Goal: Task Accomplishment & Management: Complete application form

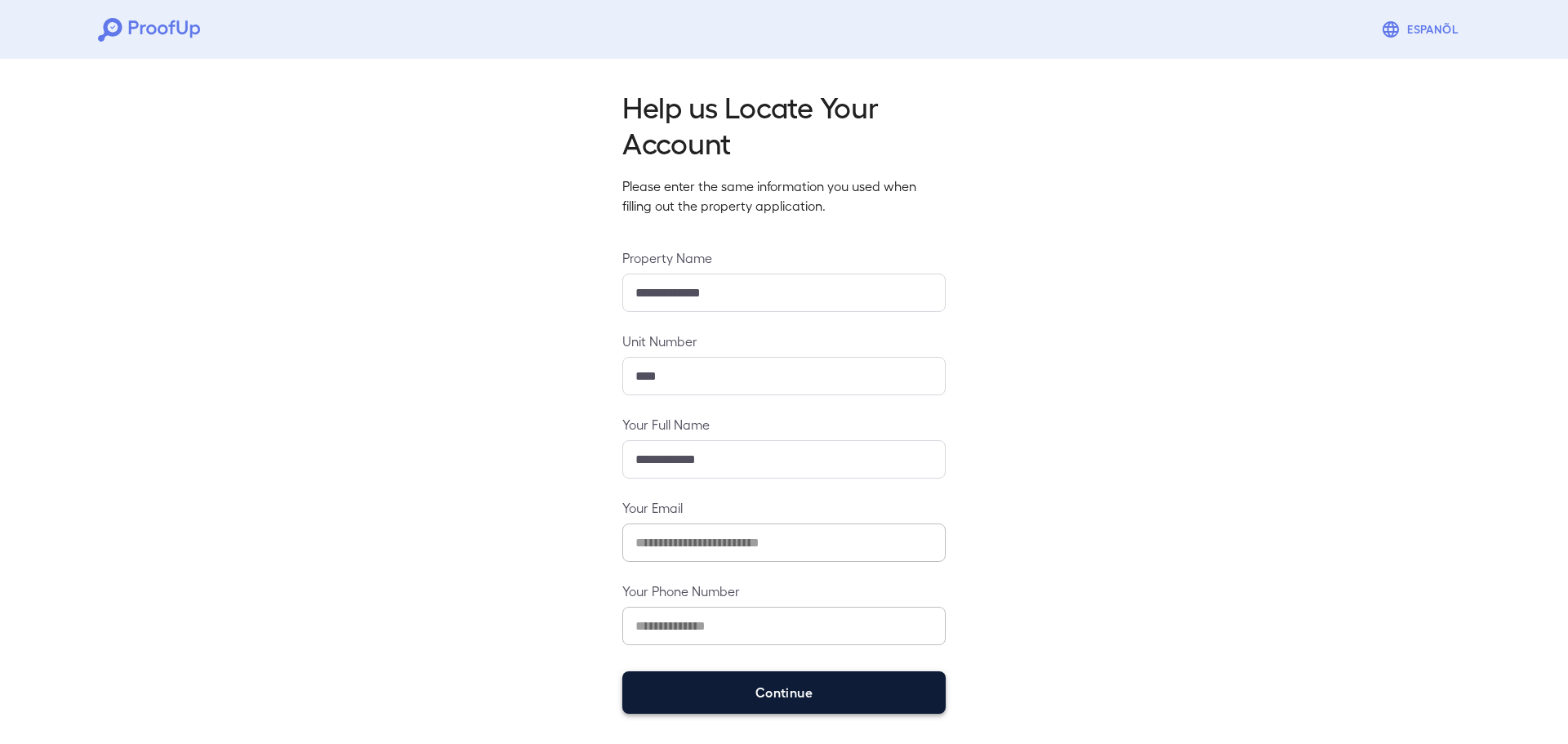
click at [734, 700] on button "Continue" at bounding box center [784, 692] width 324 height 43
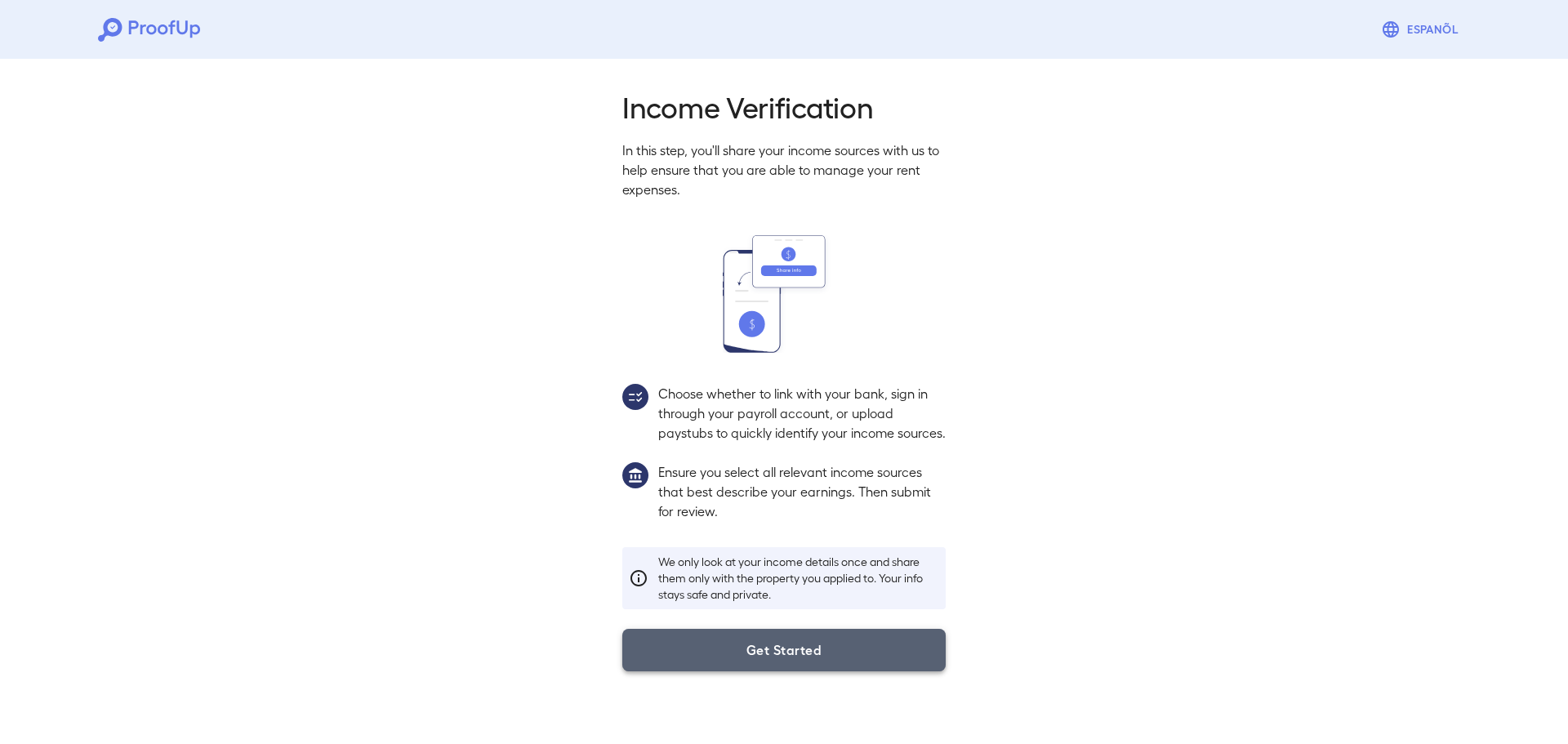
click at [751, 659] on button "Get Started" at bounding box center [784, 650] width 324 height 43
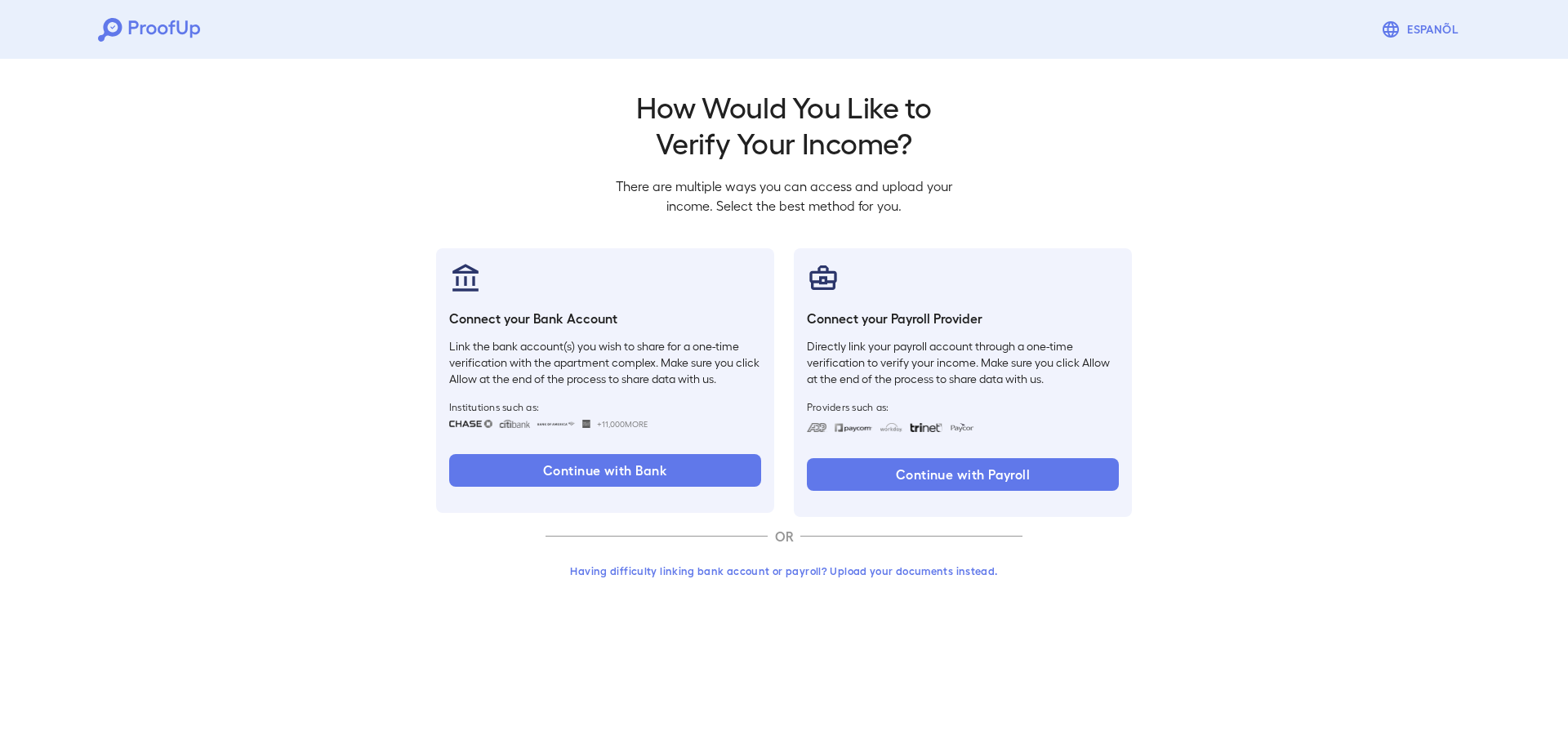
click at [710, 566] on button "Having difficulty linking bank account or payroll? Upload your documents instea…" at bounding box center [784, 571] width 477 height 30
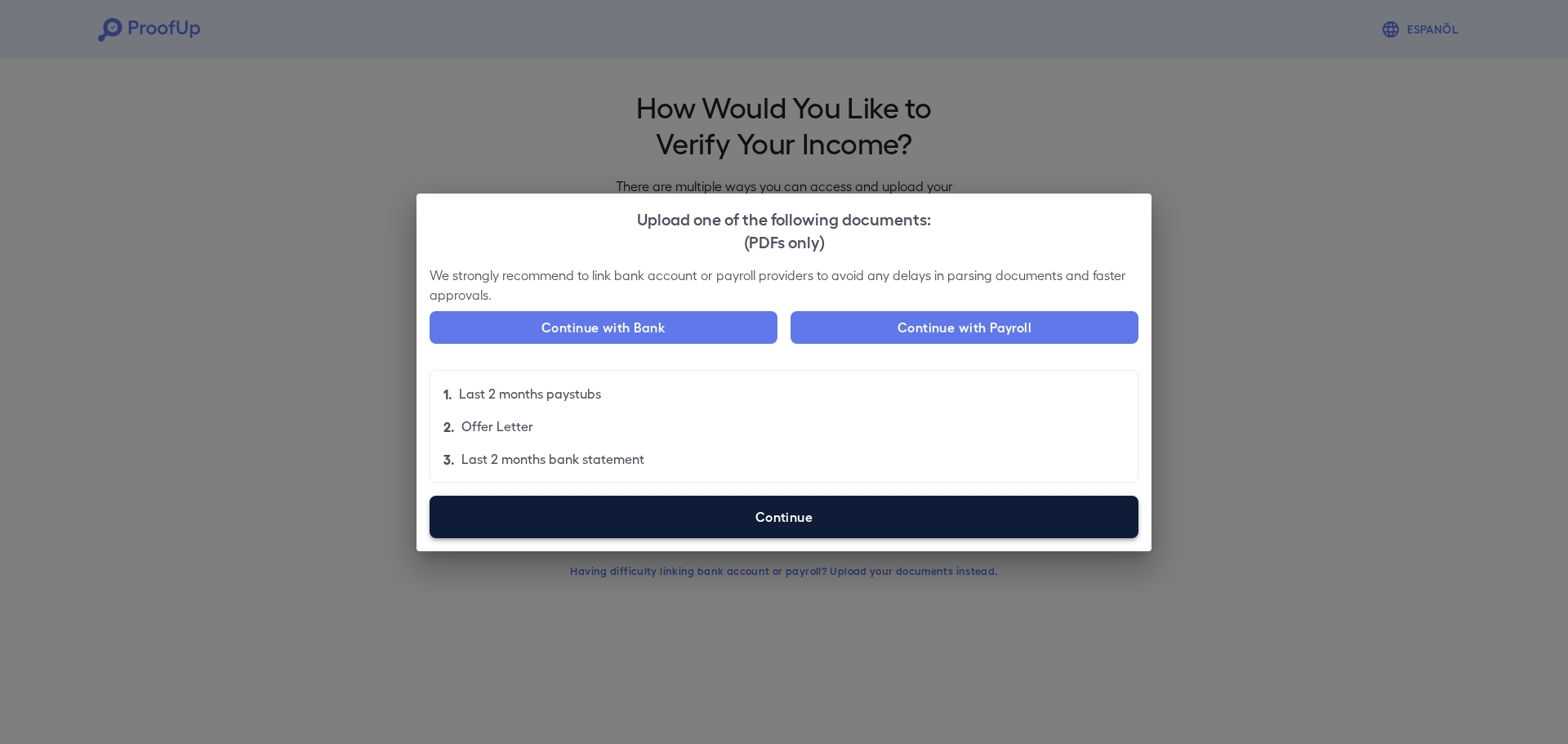
click at [623, 506] on label "Continue" at bounding box center [784, 517] width 709 height 43
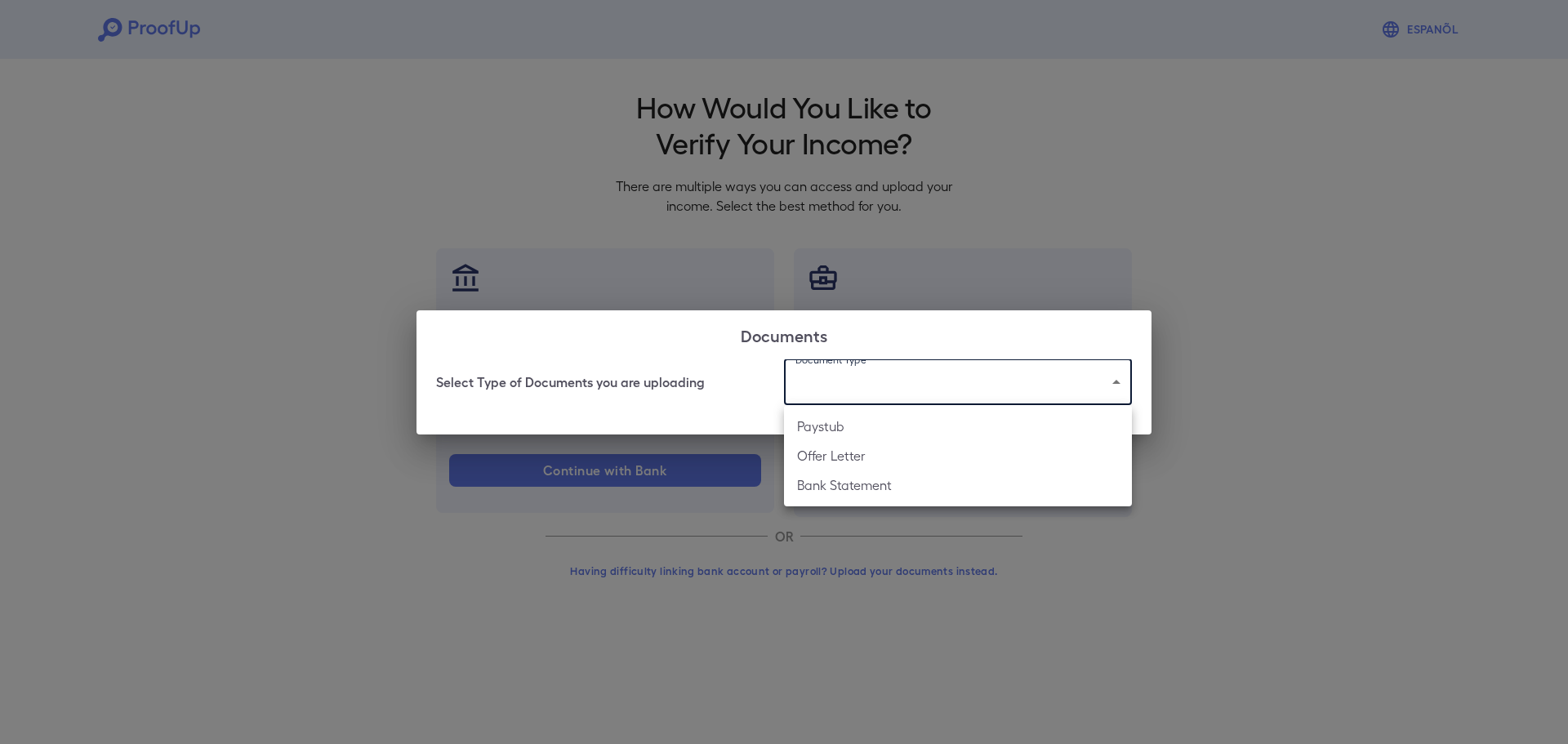
click at [886, 374] on body "Espanõl Go back How Would You Like to Verify Your Income? There are multiple wa…" at bounding box center [784, 311] width 1568 height 623
click at [849, 433] on li "Paystub" at bounding box center [958, 427] width 348 height 30
type input "*******"
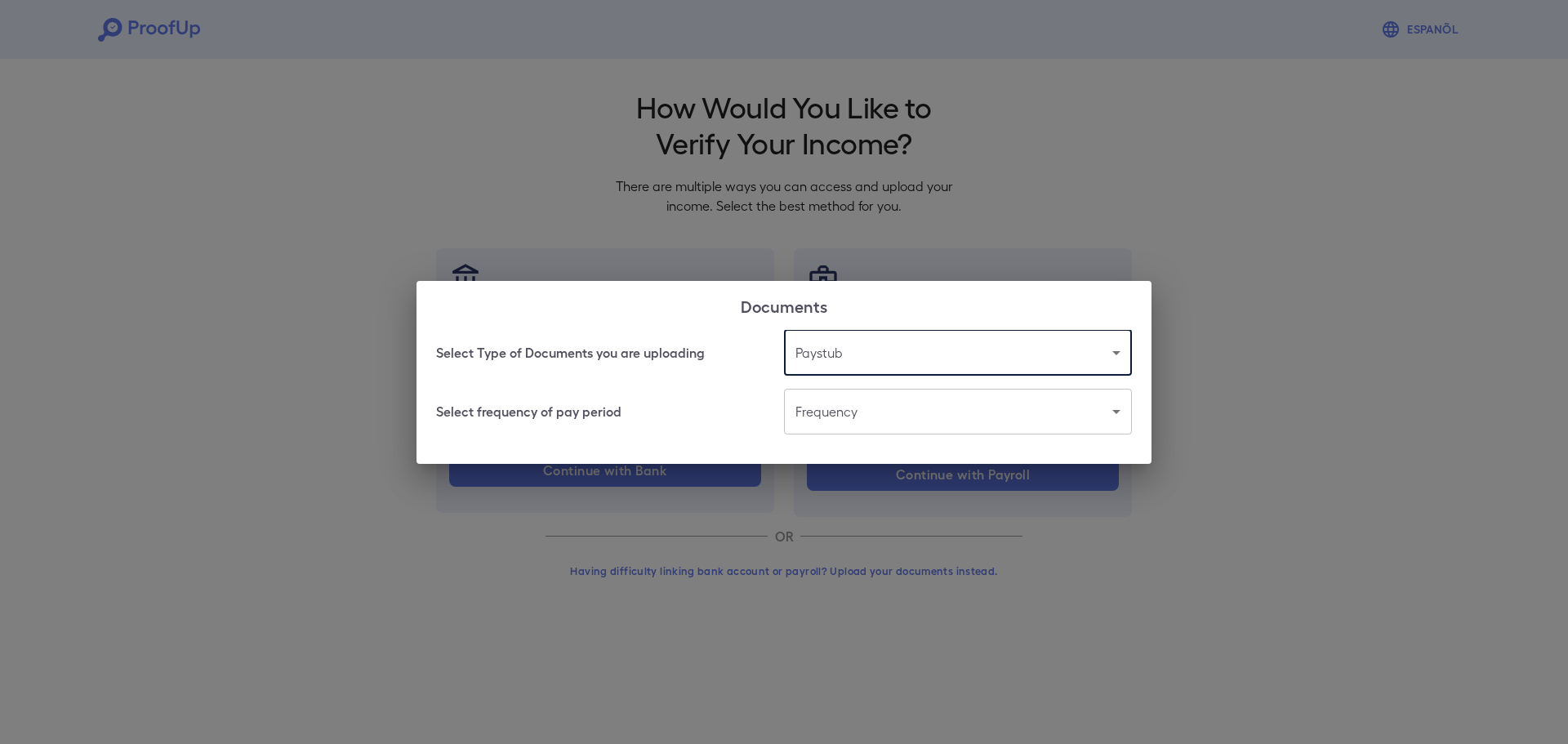
click at [849, 419] on body "Espanõl Go back How Would You Like to Verify Your Income? There are multiple wa…" at bounding box center [784, 311] width 1568 height 623
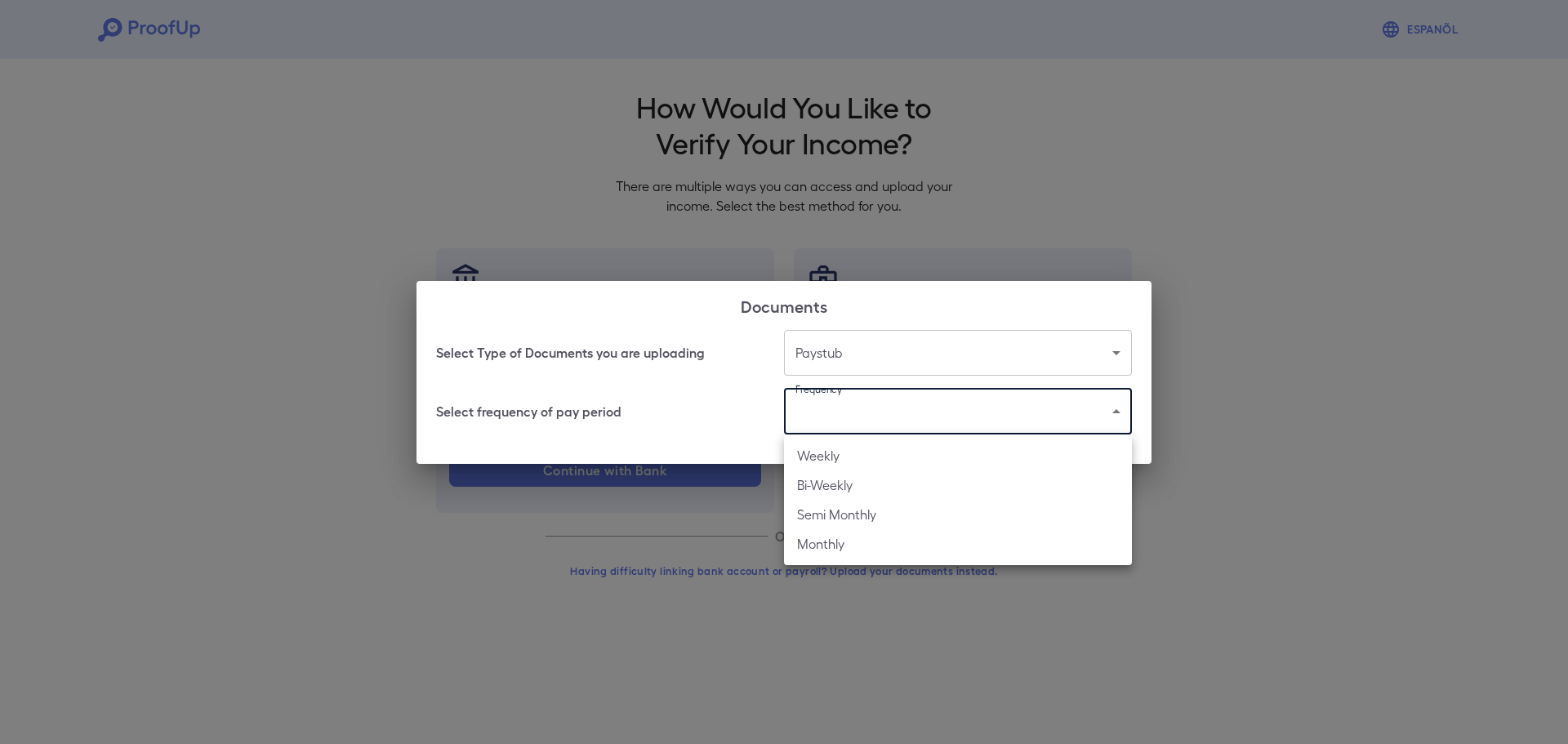
click at [826, 482] on li "Bi-Weekly" at bounding box center [958, 485] width 348 height 30
type input "*********"
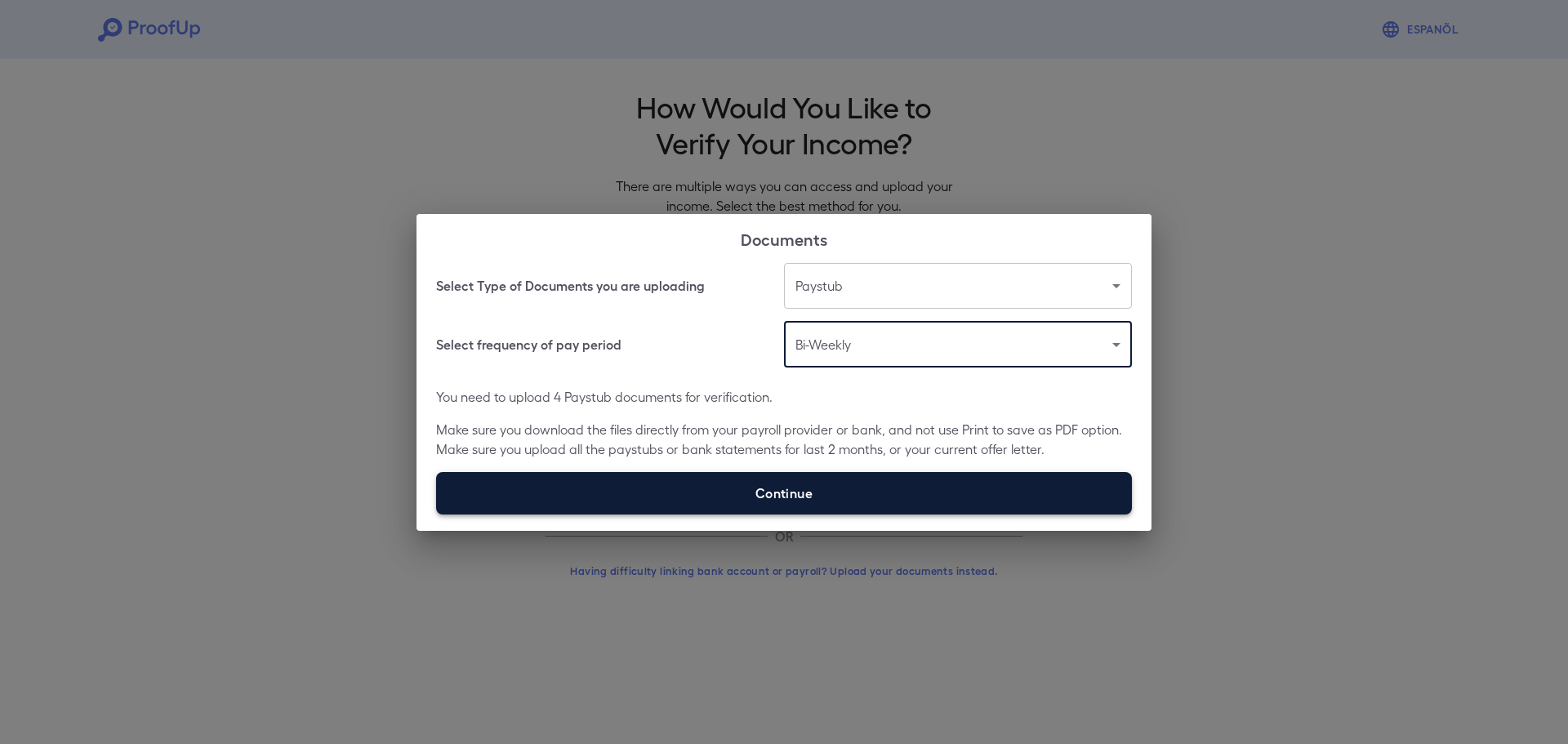
click at [812, 495] on label "Continue" at bounding box center [784, 493] width 696 height 43
click at [437, 513] on input "Continue" at bounding box center [436, 513] width 1 height 1
type input "**********"
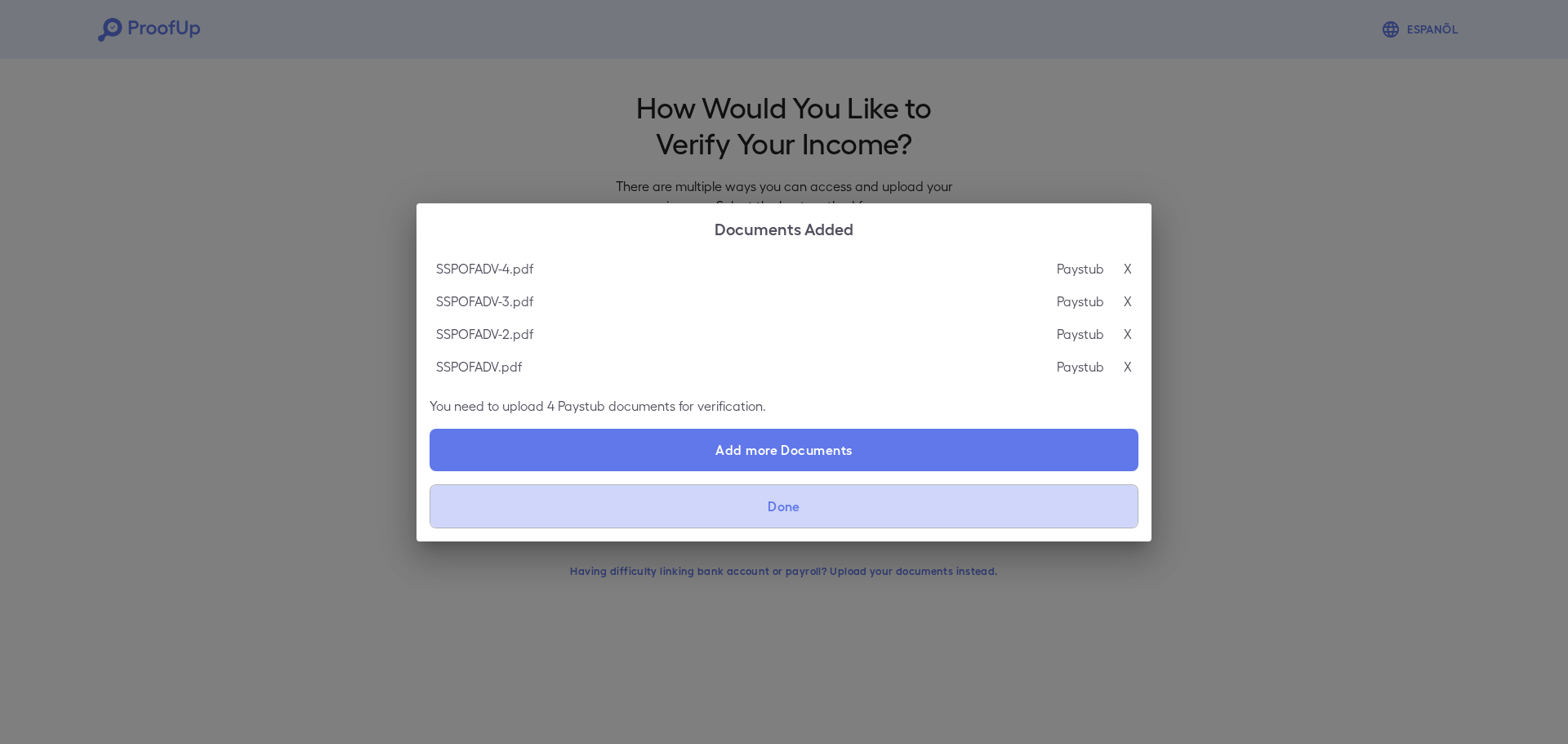
click at [833, 498] on button "Done" at bounding box center [784, 506] width 709 height 44
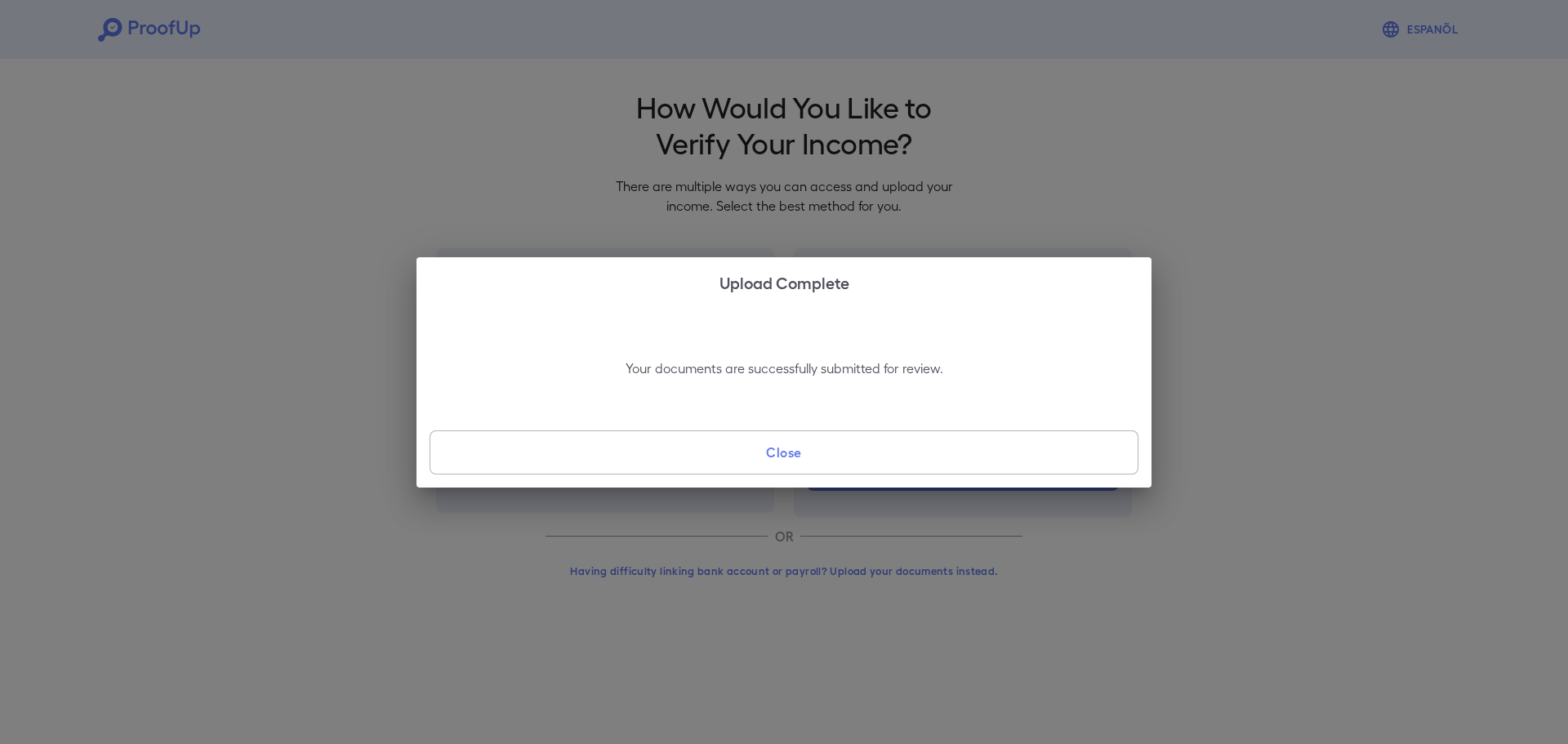
click at [833, 458] on button "Close" at bounding box center [784, 452] width 709 height 44
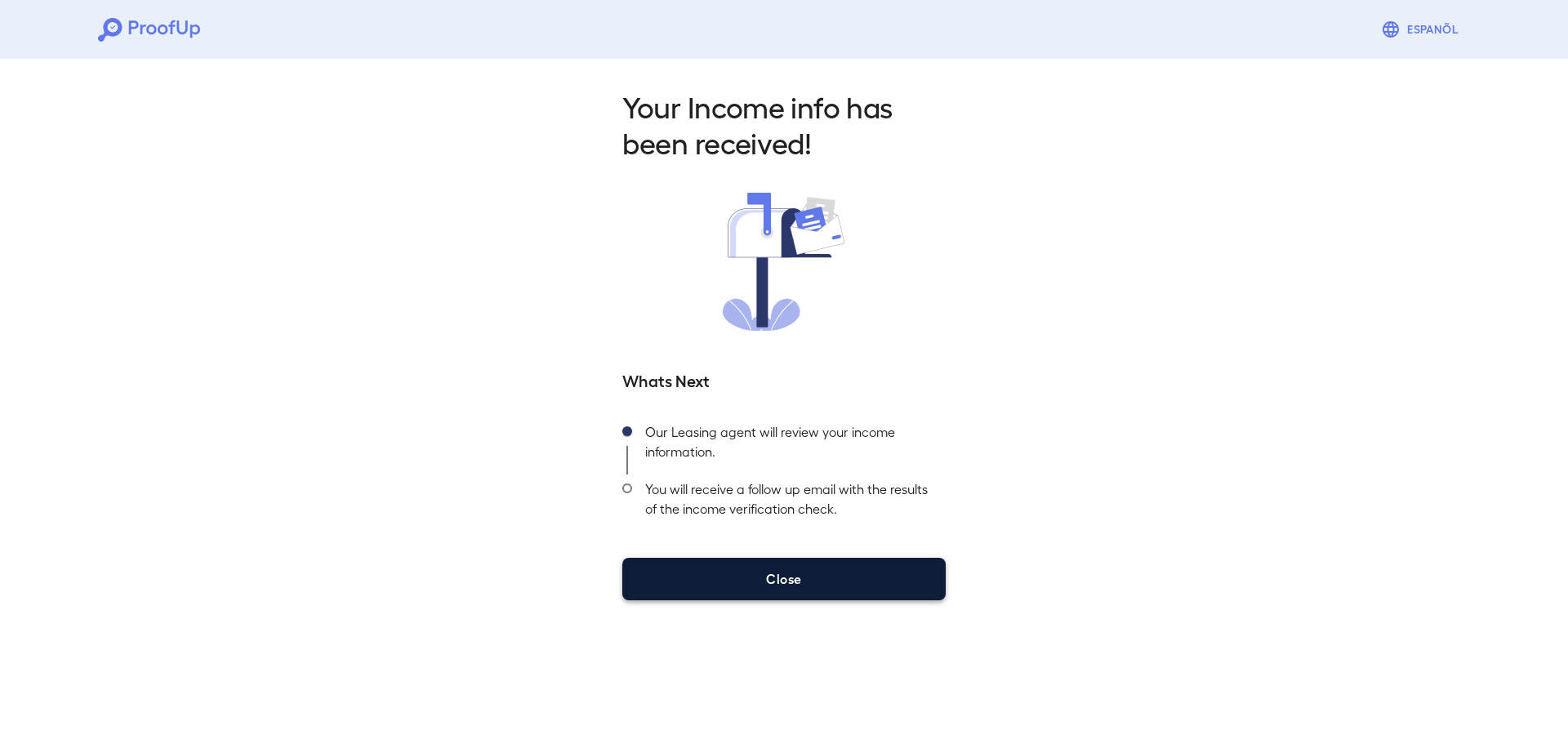
click at [806, 564] on button "Close" at bounding box center [784, 579] width 324 height 43
